Goal: Information Seeking & Learning: Learn about a topic

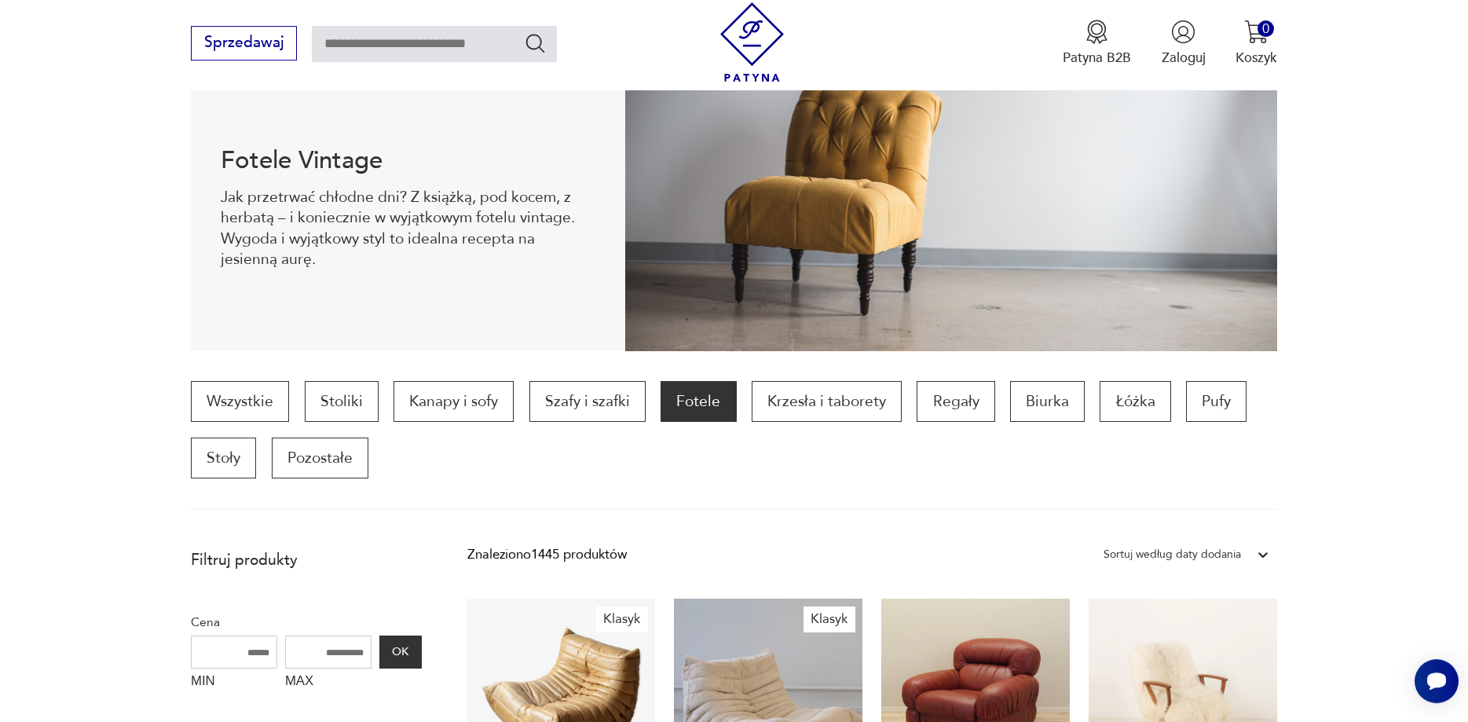
scroll to position [211, 0]
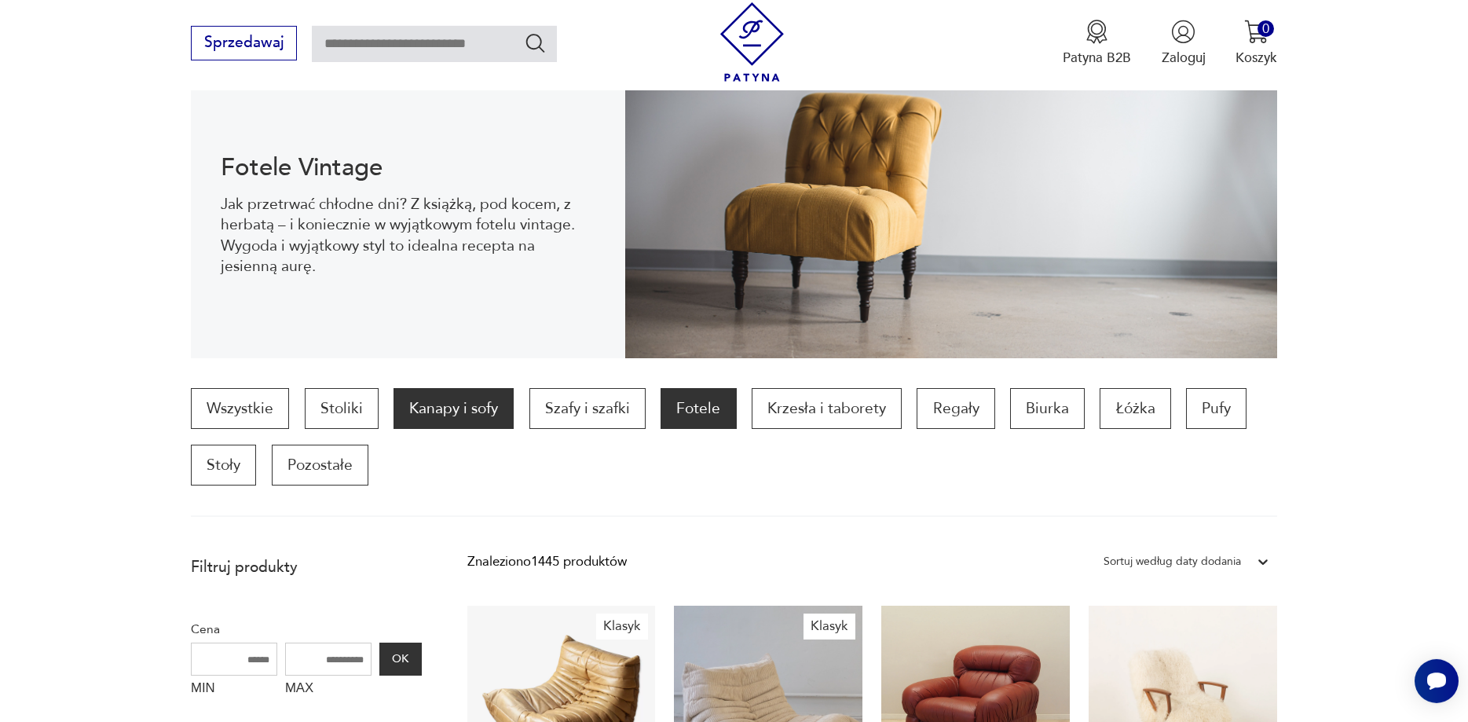
click at [414, 424] on p "Kanapy i sofy" at bounding box center [453, 408] width 120 height 41
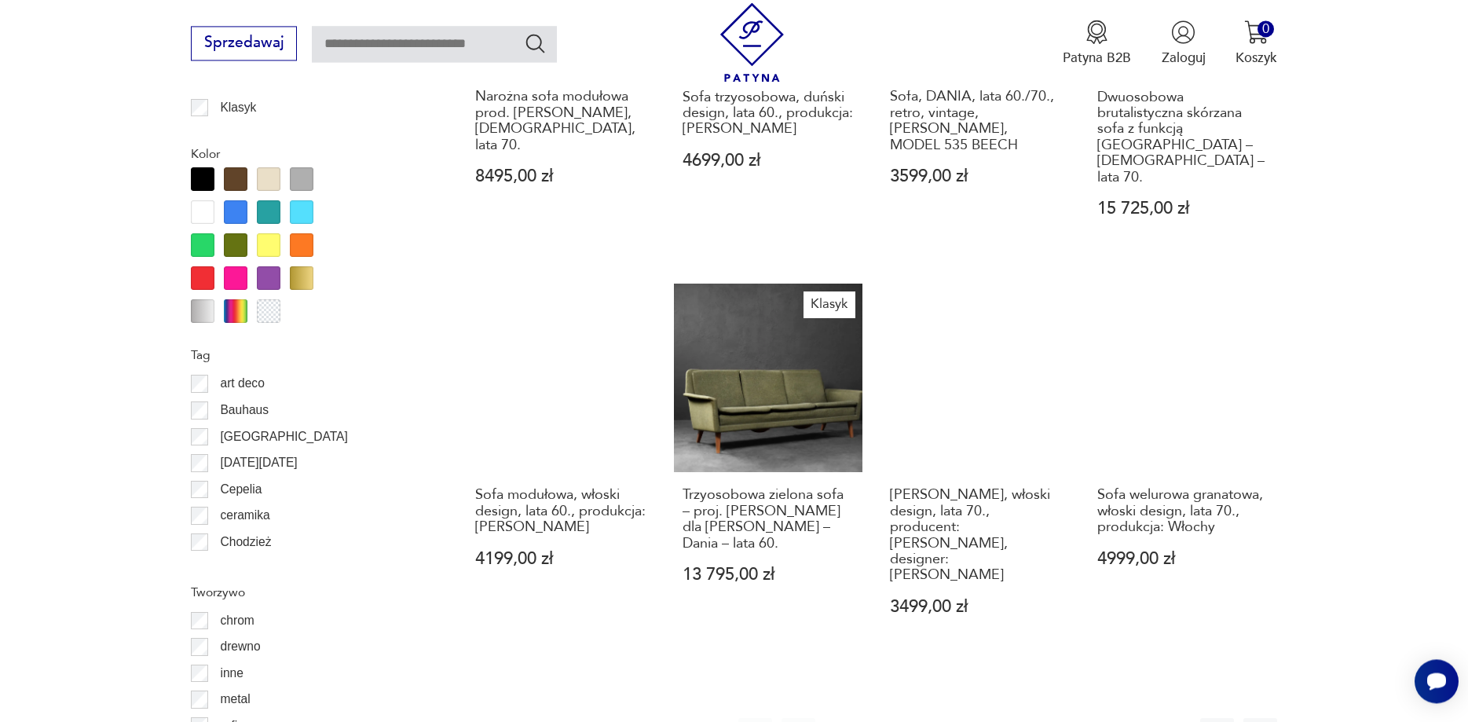
scroll to position [1805, 0]
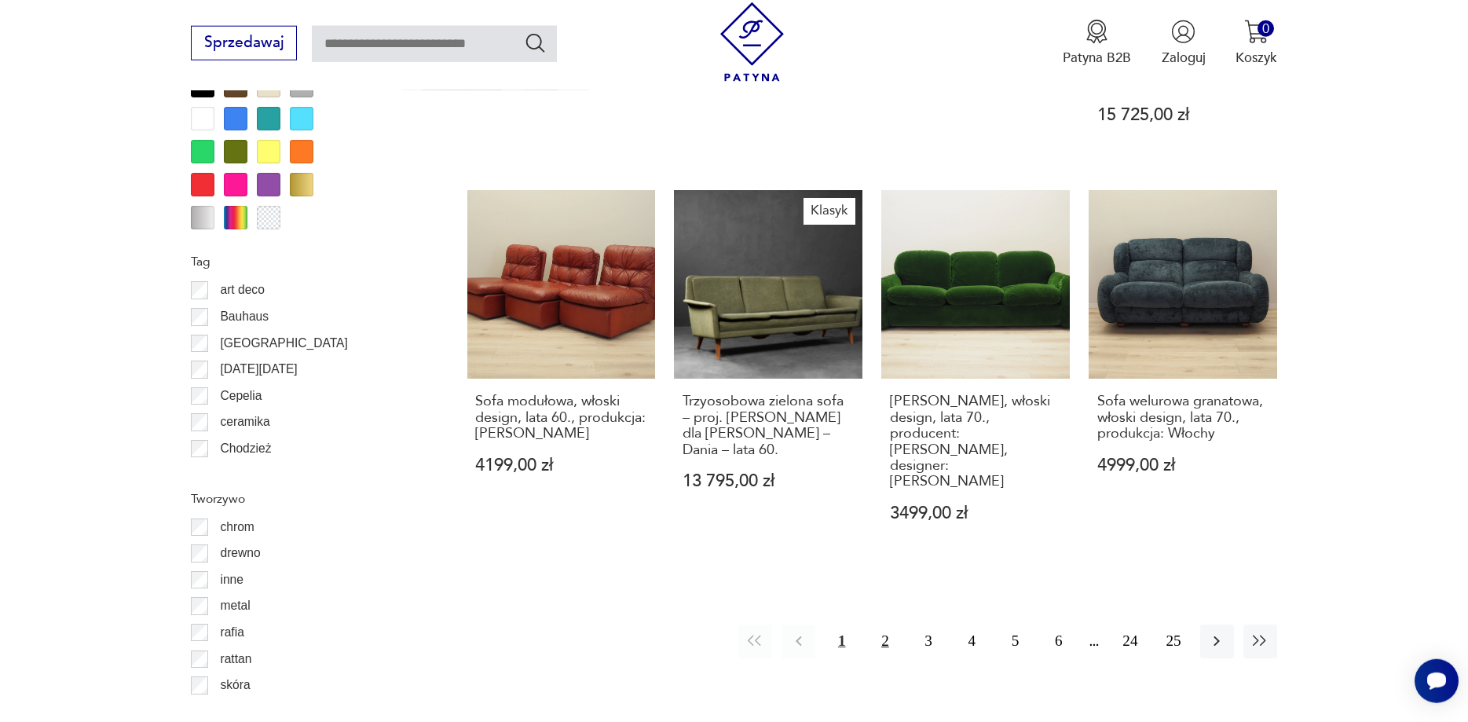
click at [891, 624] on button "2" at bounding box center [885, 641] width 34 height 34
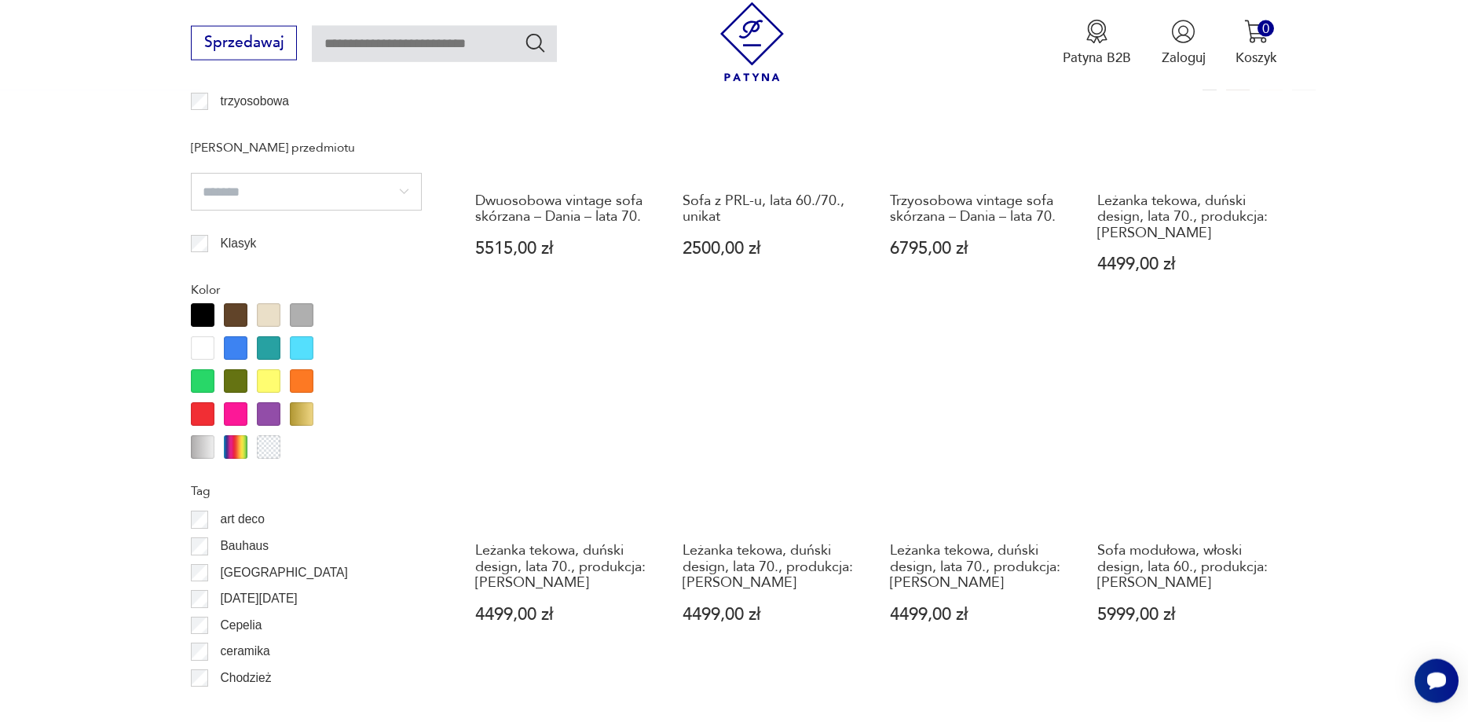
scroll to position [1724, 0]
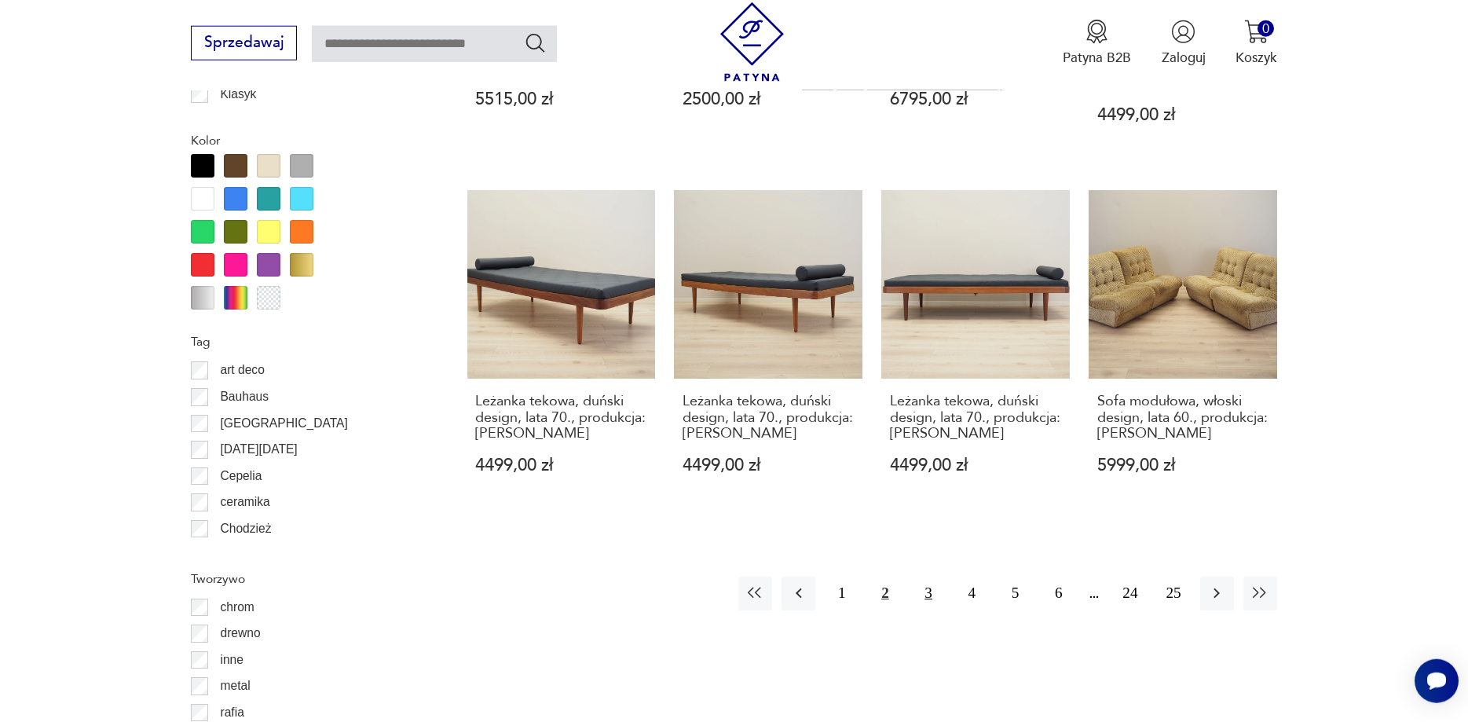
click at [925, 585] on button "3" at bounding box center [929, 593] width 34 height 34
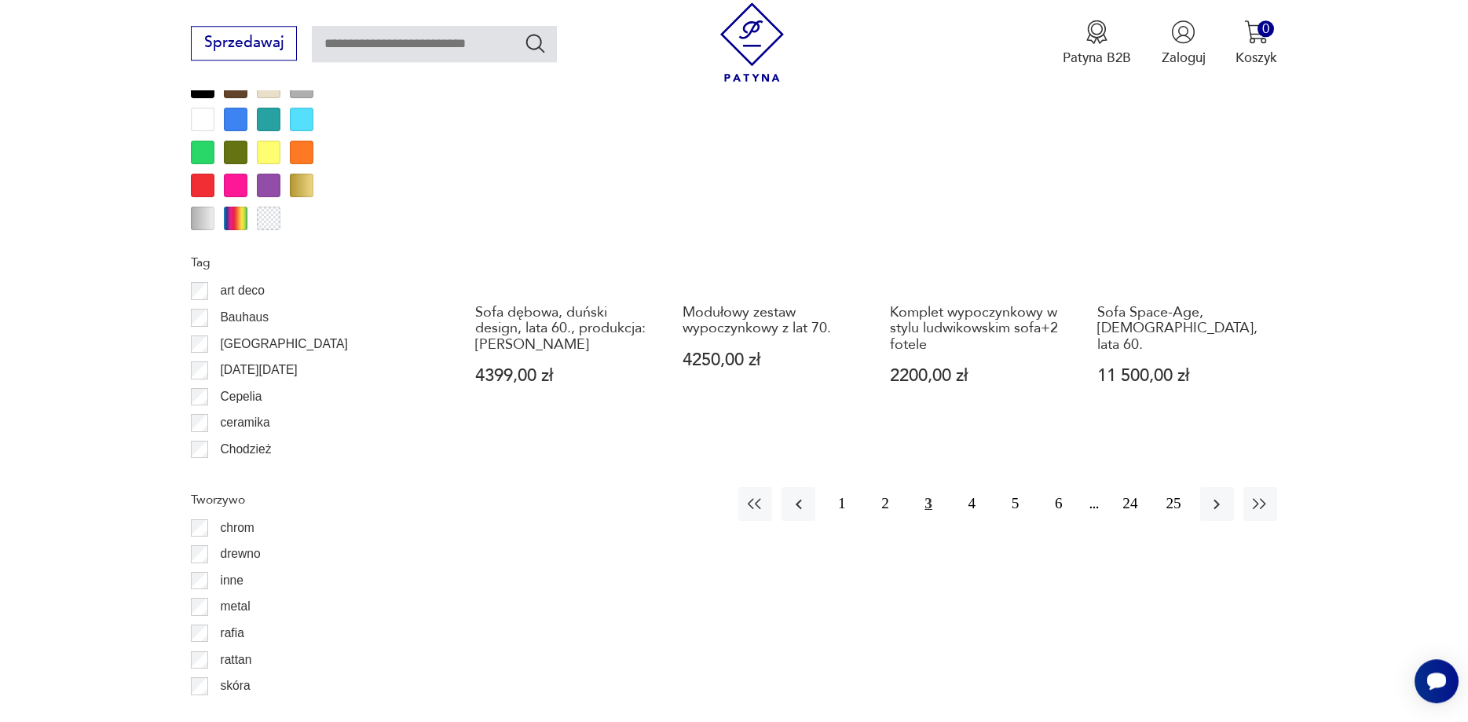
scroll to position [1805, 0]
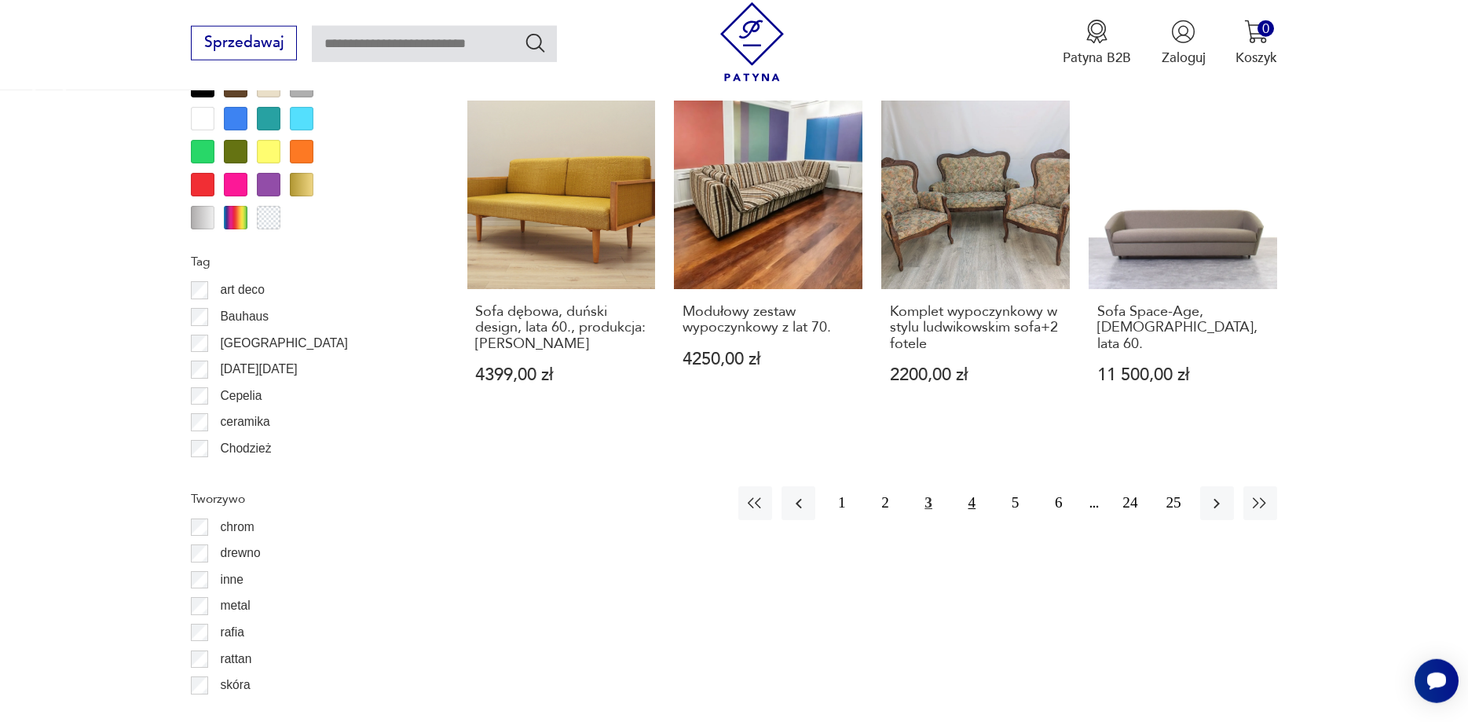
click at [968, 488] on button "4" at bounding box center [972, 503] width 34 height 34
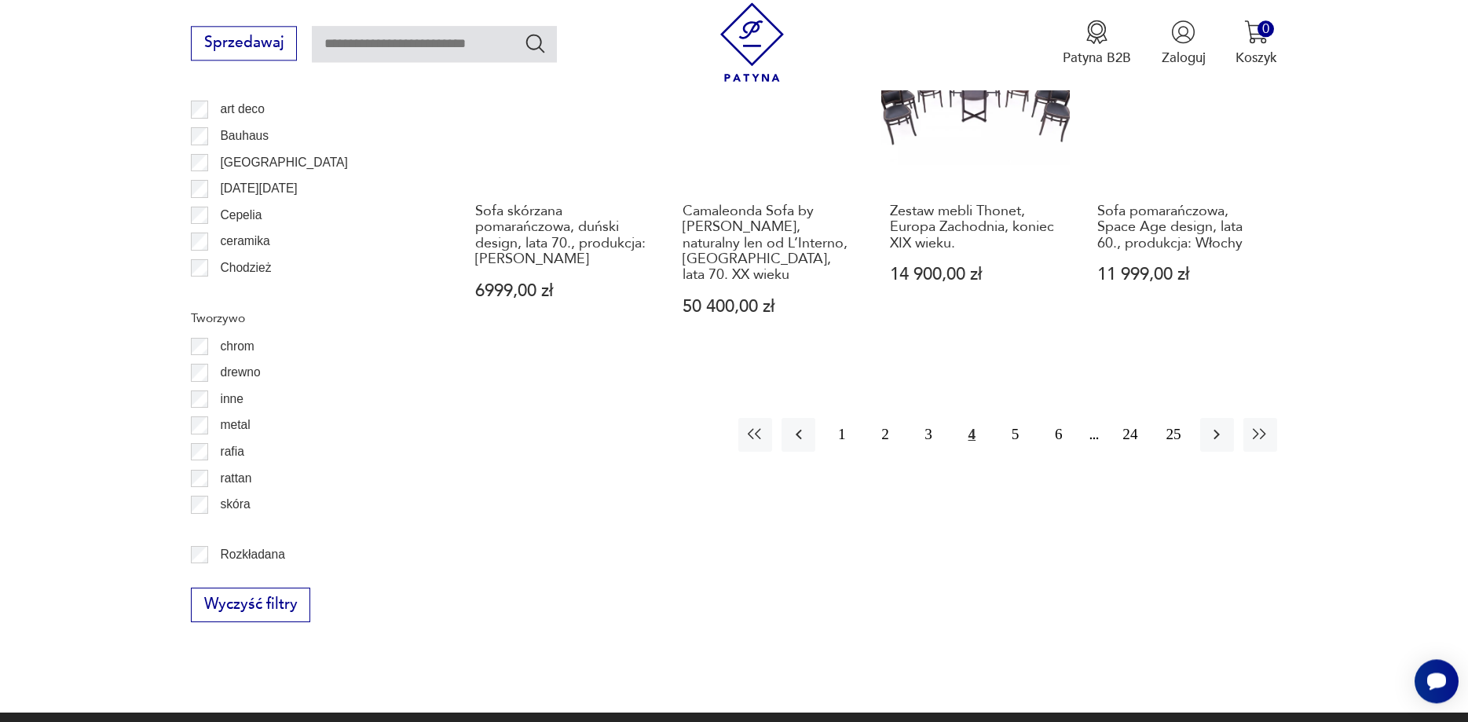
scroll to position [2045, 0]
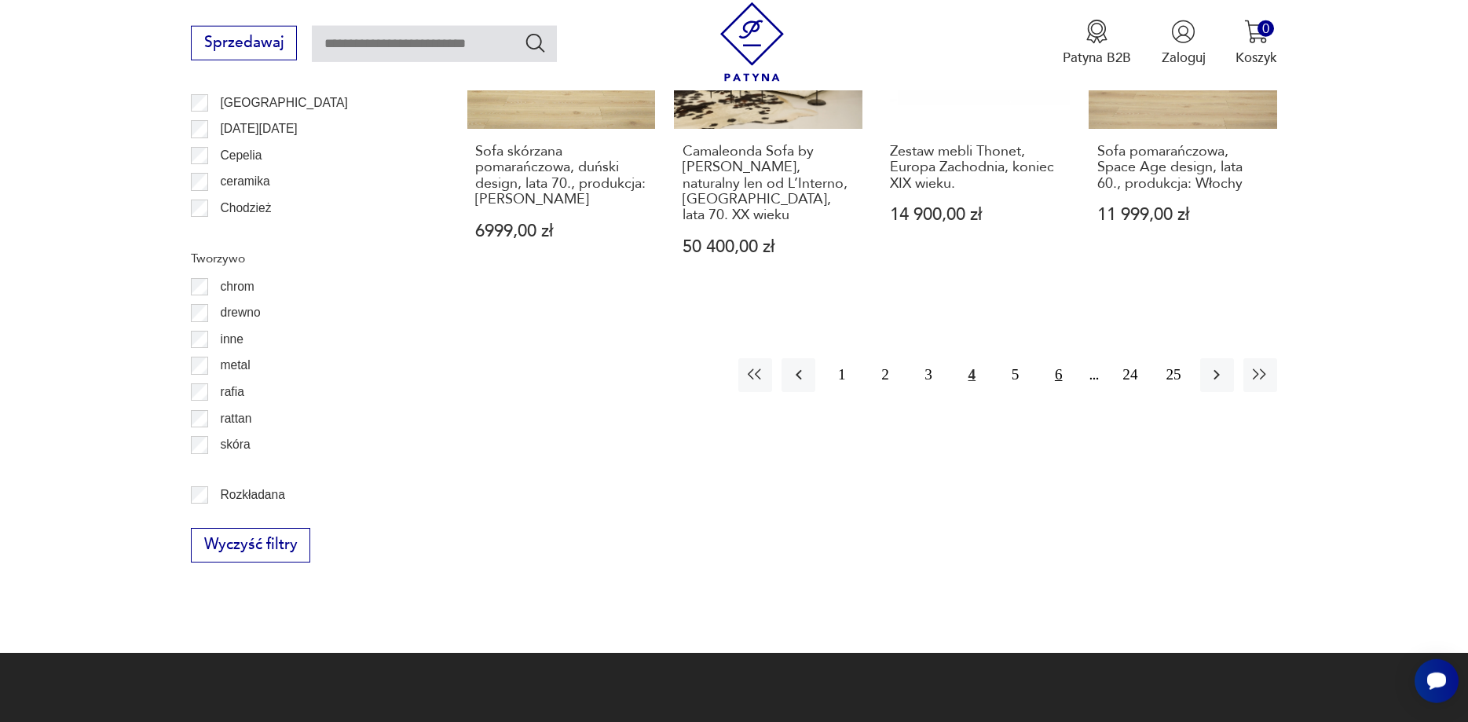
click at [1059, 358] on button "6" at bounding box center [1058, 375] width 34 height 34
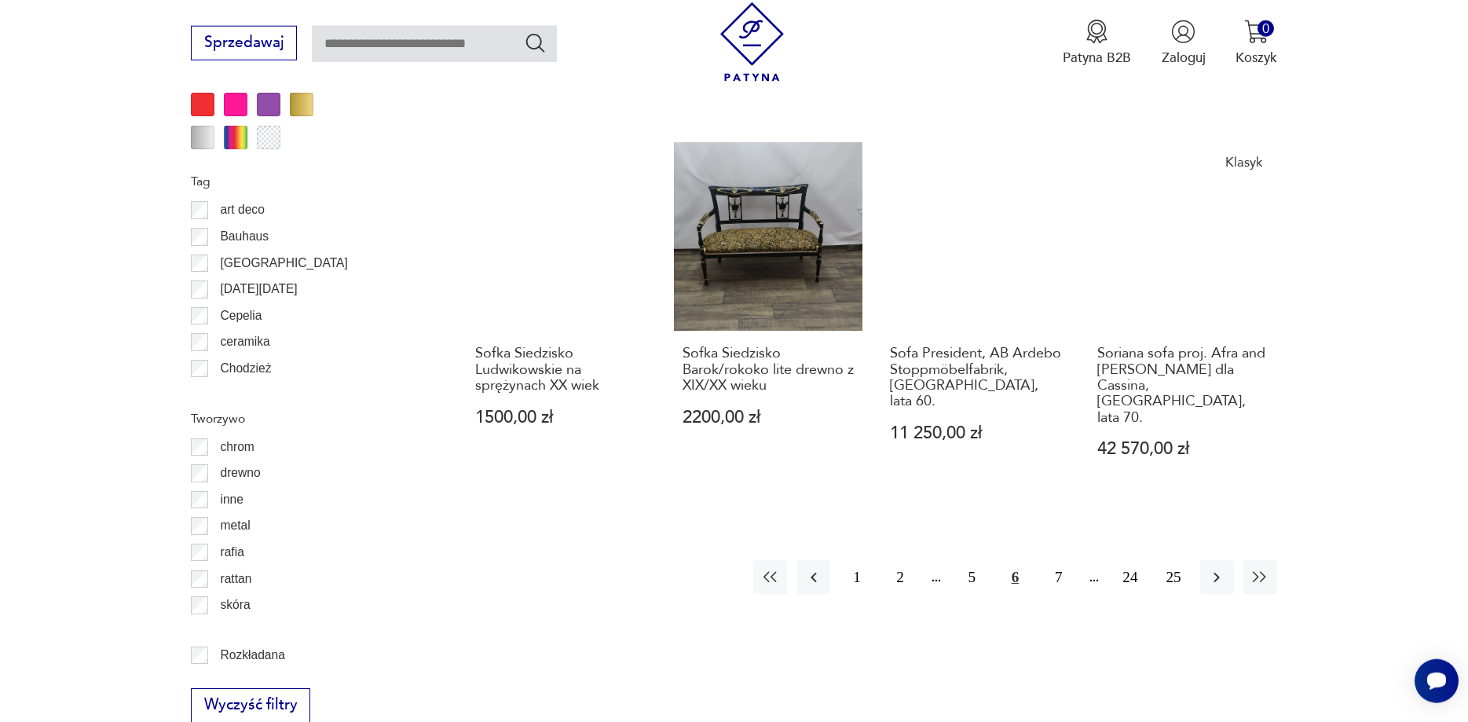
scroll to position [2125, 0]
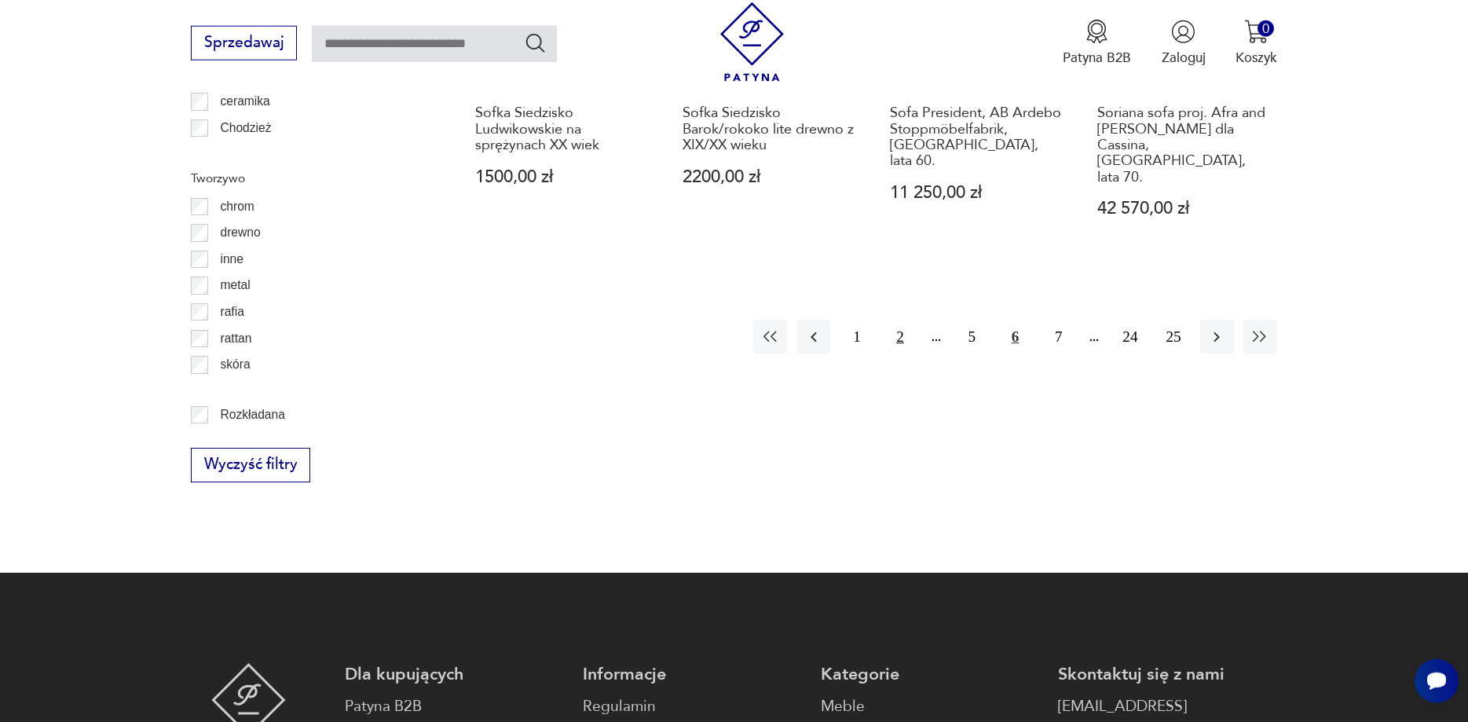
click at [901, 320] on button "2" at bounding box center [900, 337] width 34 height 34
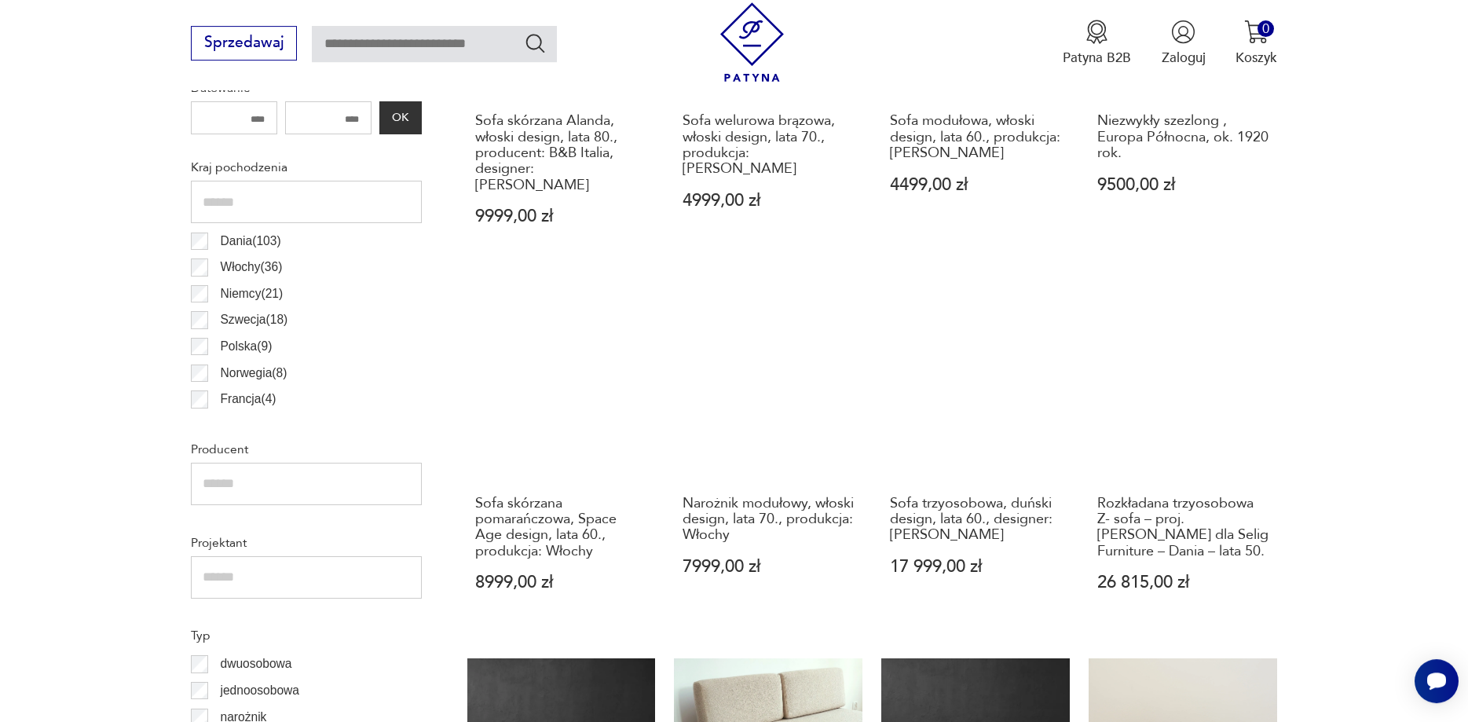
scroll to position [923, 0]
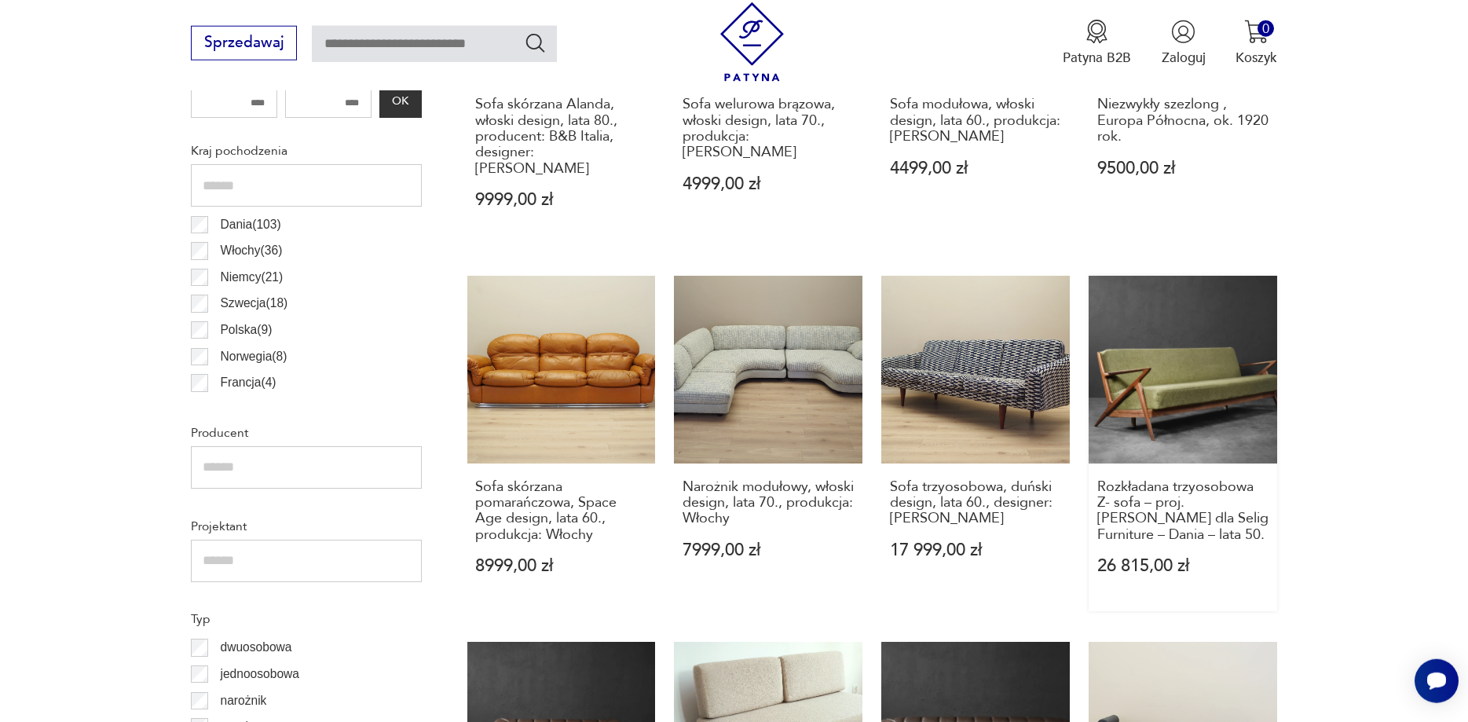
click at [1185, 371] on link "Rozkładana trzyosobowa Z- sofa – proj. [PERSON_NAME] dla Selig Furniture – Dani…" at bounding box center [1182, 444] width 188 height 336
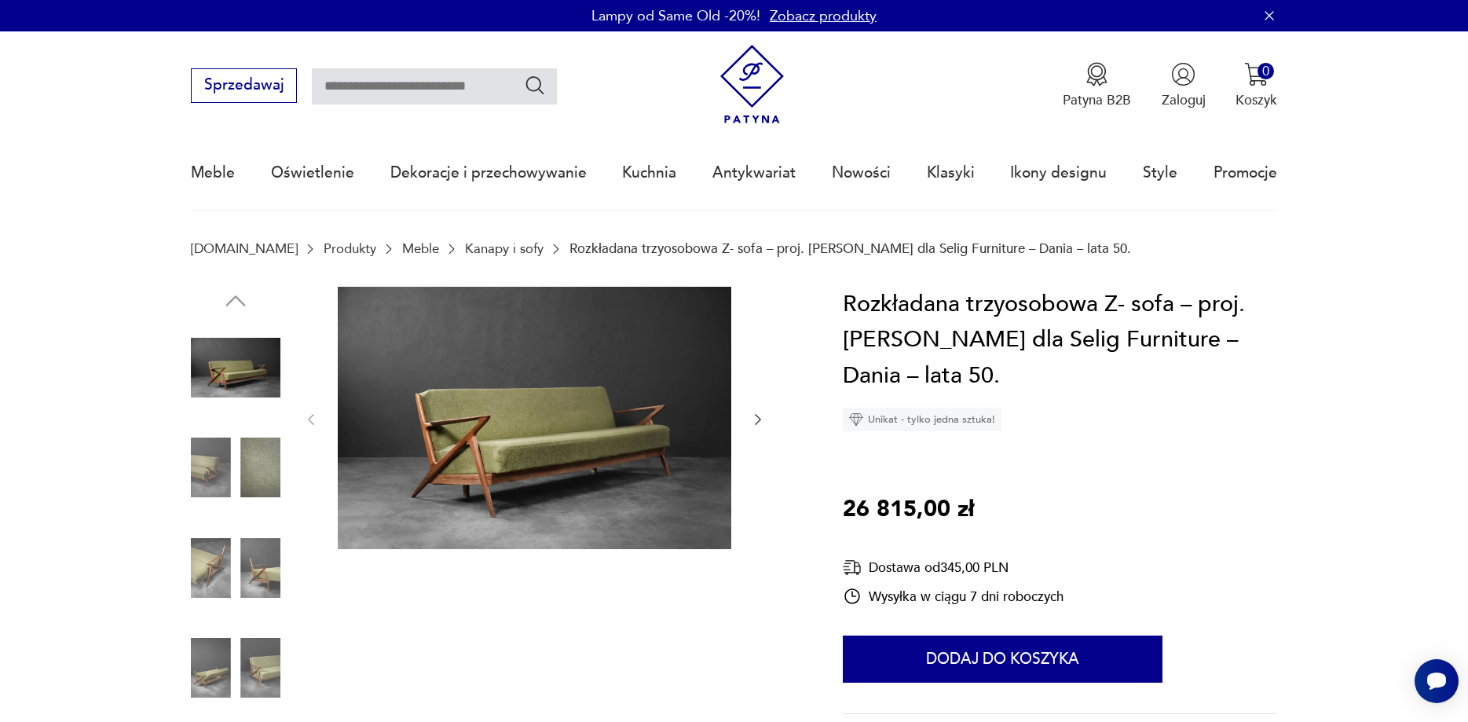
click at [756, 422] on icon "button" at bounding box center [758, 419] width 16 height 16
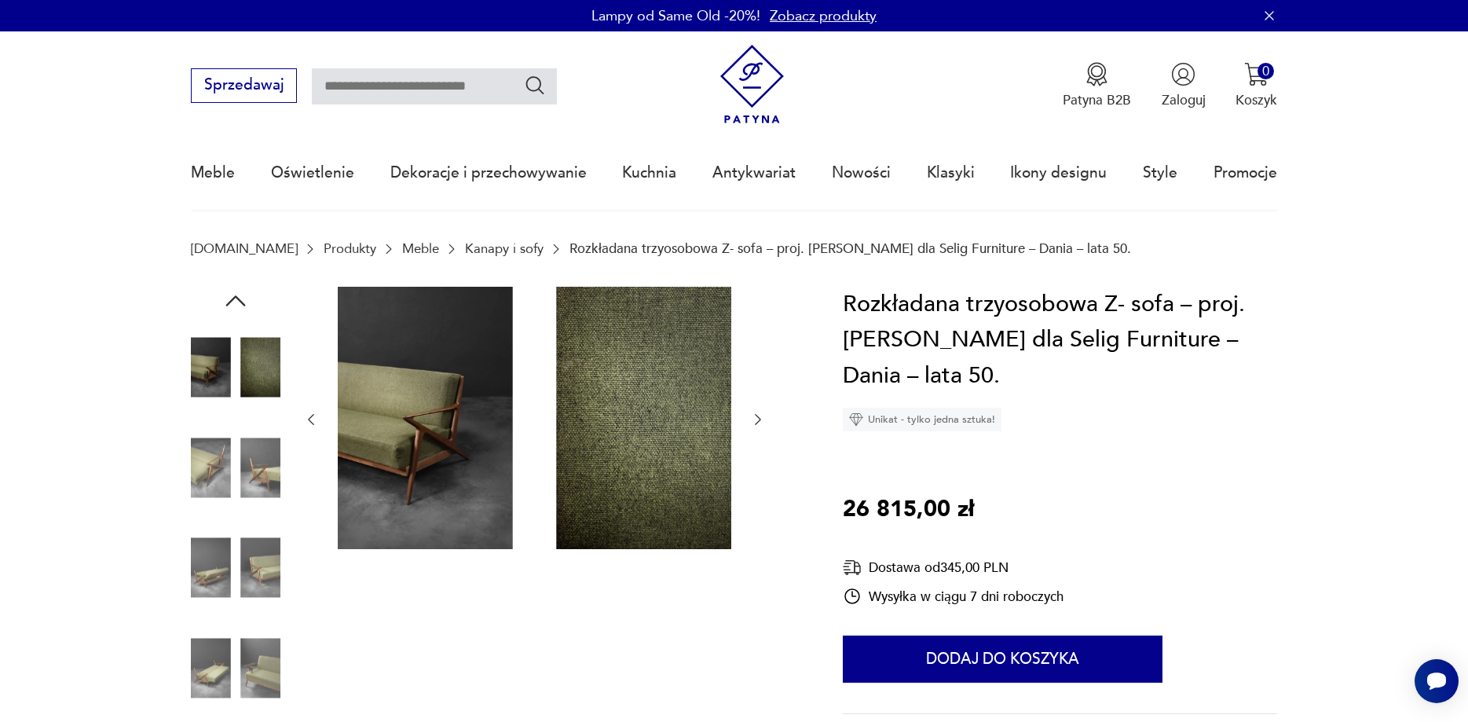
click at [756, 422] on icon "button" at bounding box center [758, 419] width 16 height 16
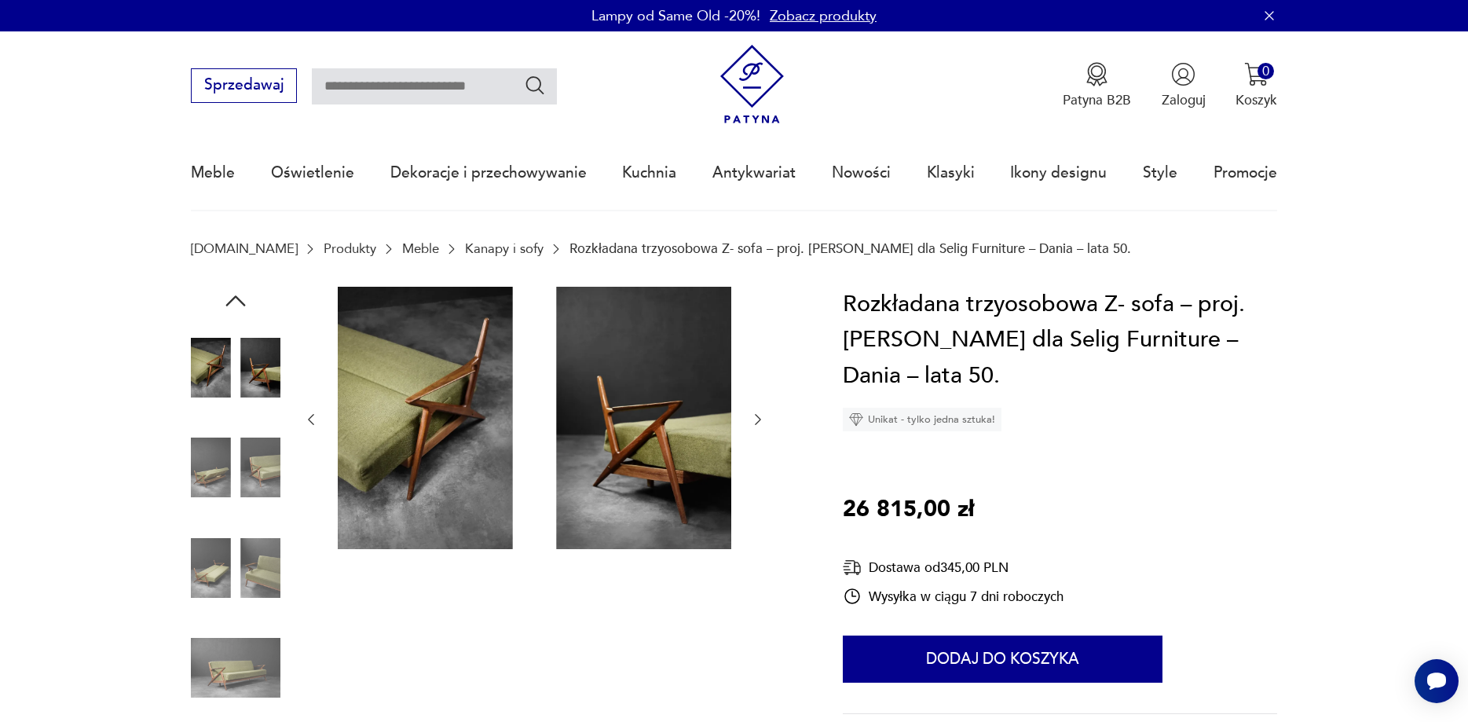
click at [756, 422] on icon "button" at bounding box center [758, 419] width 16 height 16
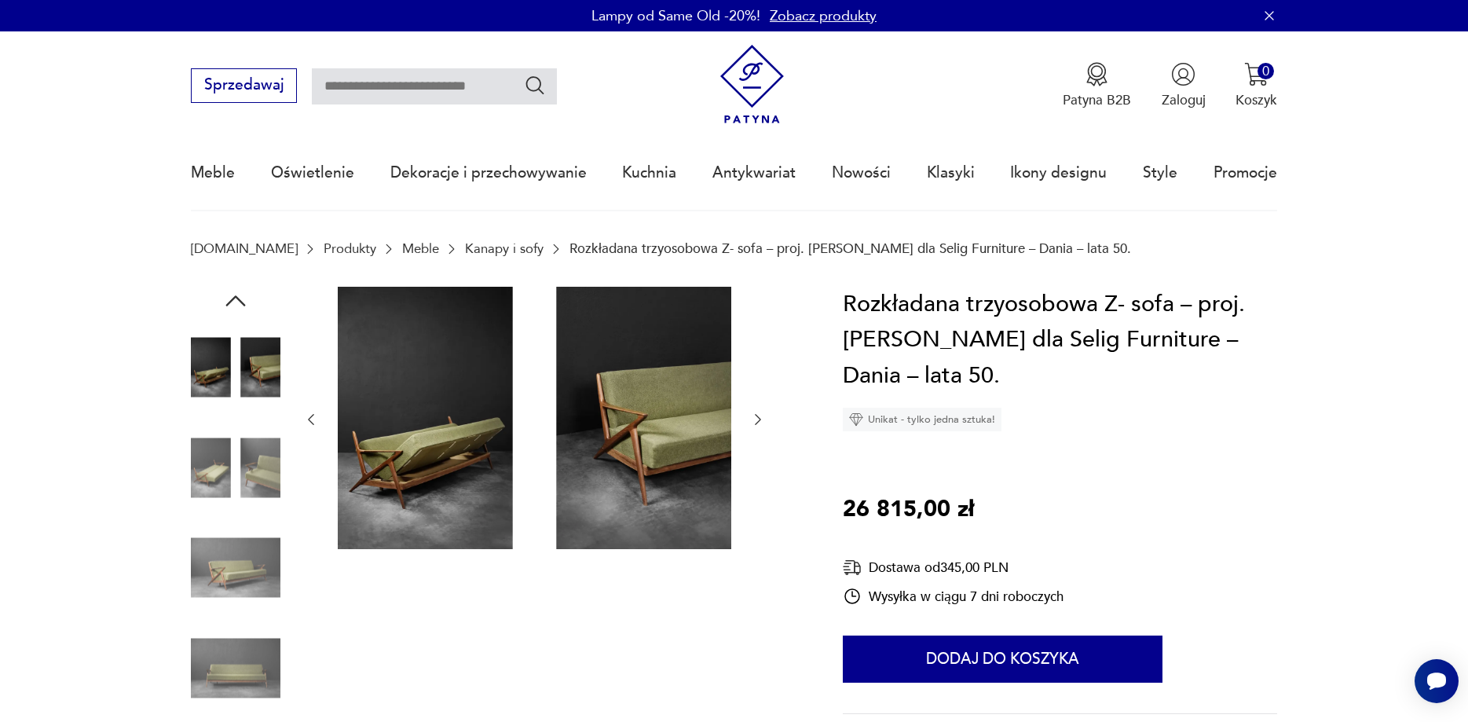
click at [756, 422] on icon "button" at bounding box center [758, 419] width 16 height 16
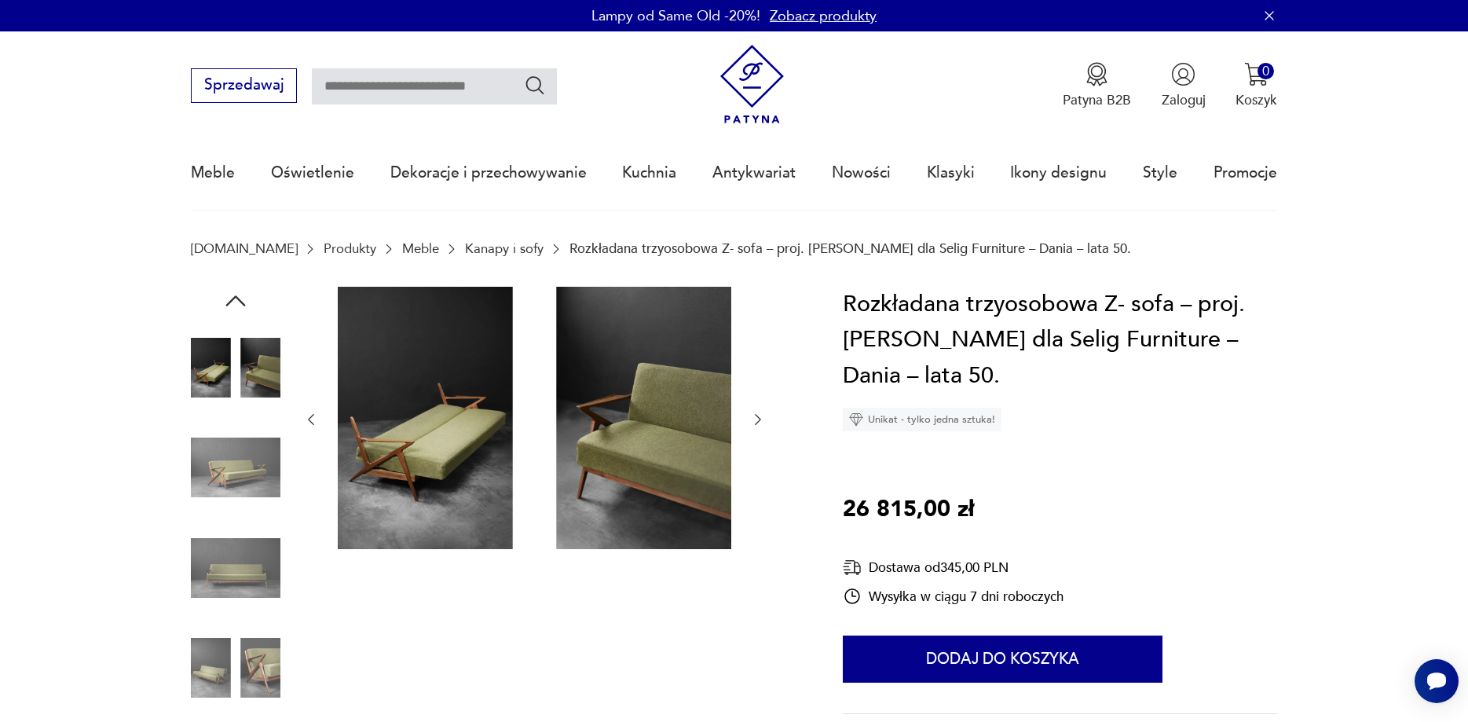
click at [756, 422] on icon "button" at bounding box center [758, 419] width 16 height 16
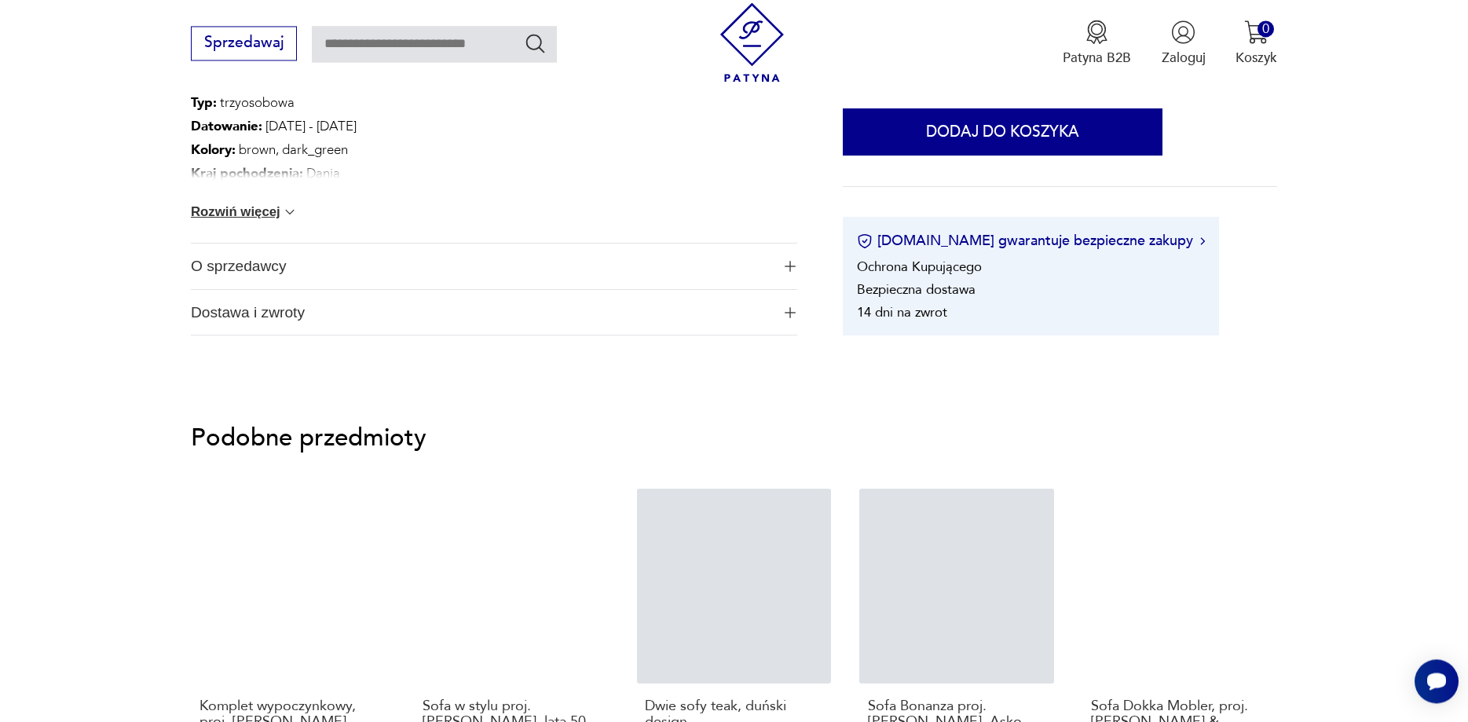
scroll to position [1282, 0]
